Goal: Transaction & Acquisition: Purchase product/service

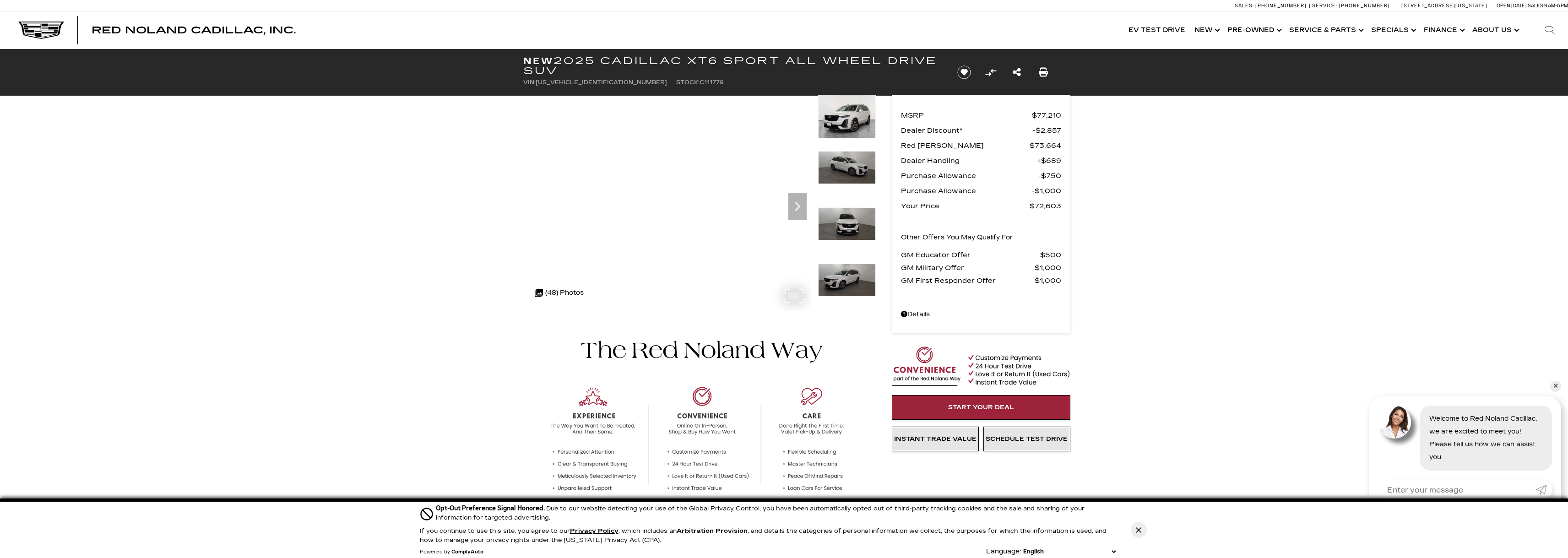
drag, startPoint x: 1270, startPoint y: 175, endPoint x: 1139, endPoint y: 142, distance: 135.1
drag, startPoint x: 421, startPoint y: 79, endPoint x: 398, endPoint y: 73, distance: 23.8
